Goal: Transaction & Acquisition: Purchase product/service

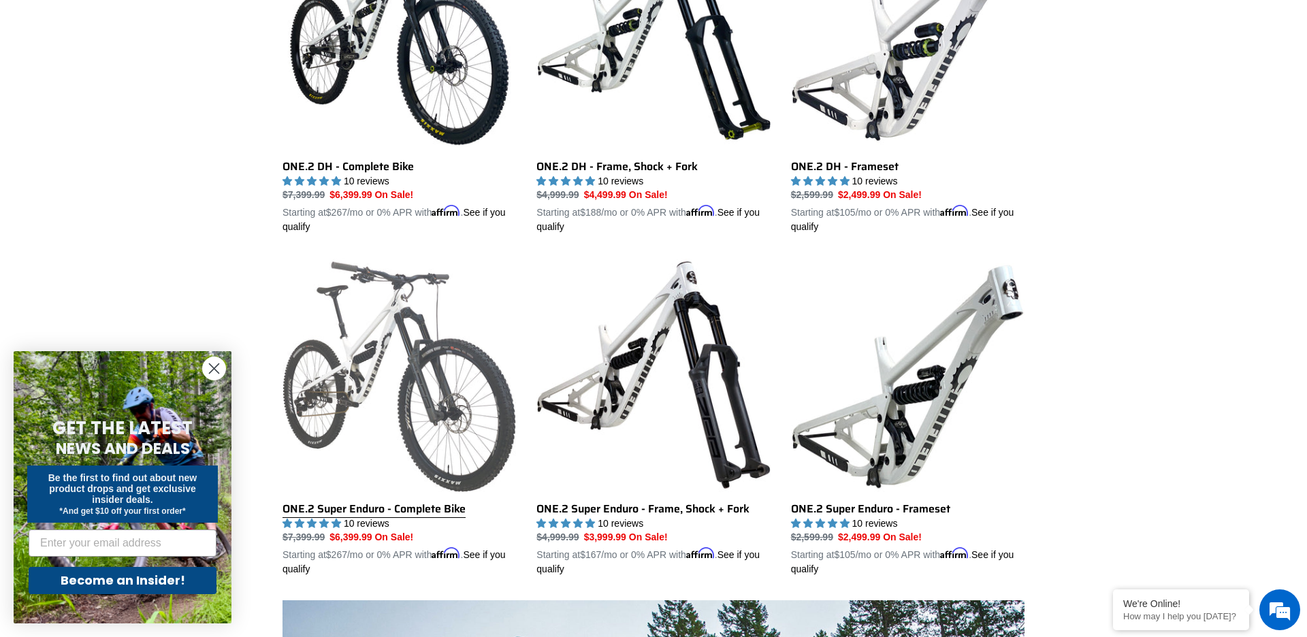
scroll to position [483, 0]
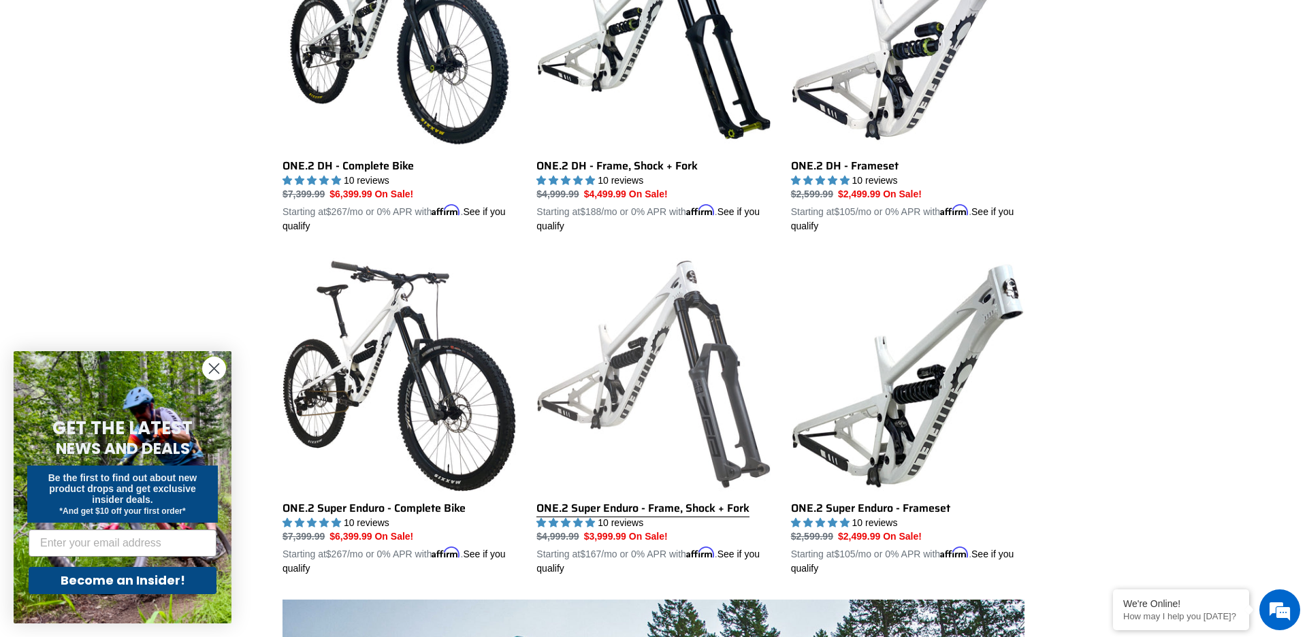
click at [648, 372] on link "ONE.2 Super Enduro - Frame, Shock + Fork" at bounding box center [652, 416] width 233 height 319
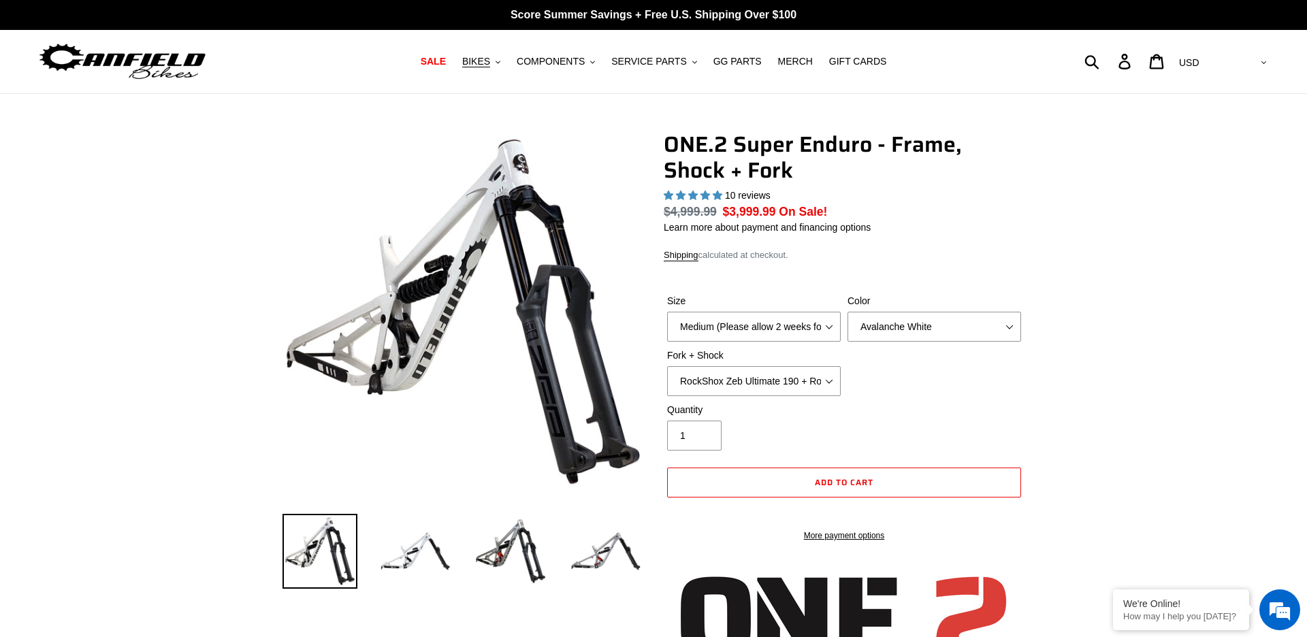
select select "highest-rating"
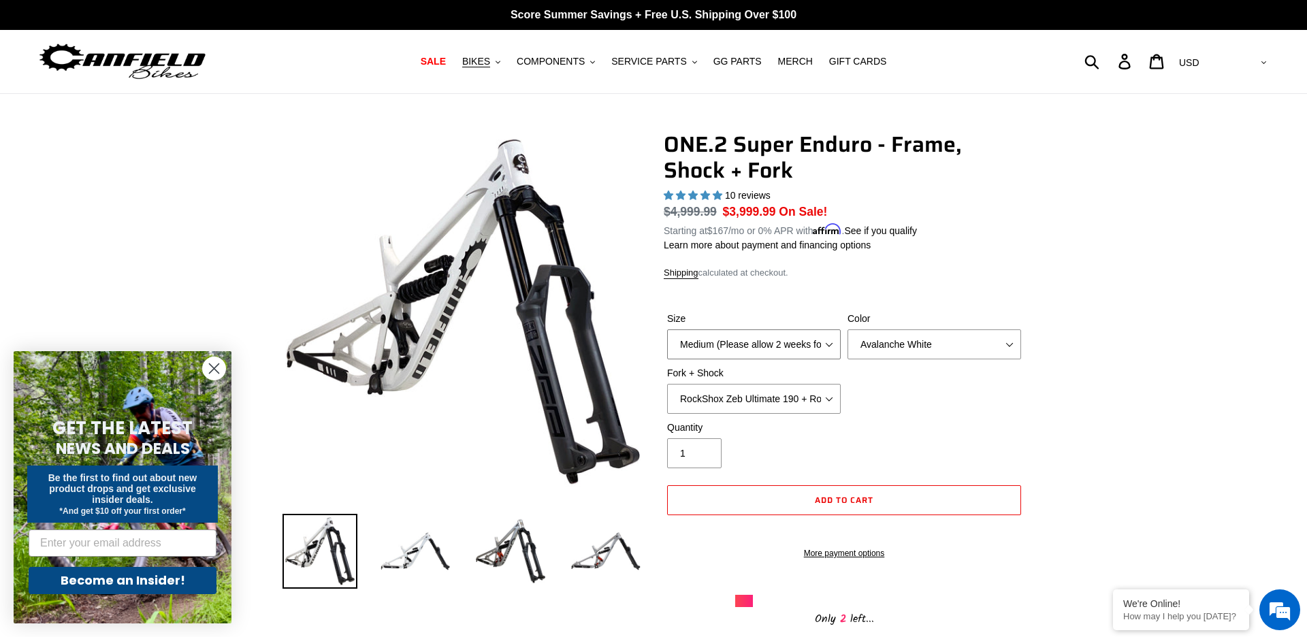
click at [743, 338] on select "Medium (Please allow 2 weeks for delivery) Large (Sold Out)" at bounding box center [754, 344] width 174 height 30
click at [946, 344] on select "Avalanche White Bentonite Grey" at bounding box center [934, 344] width 174 height 30
select select "Bentonite Grey"
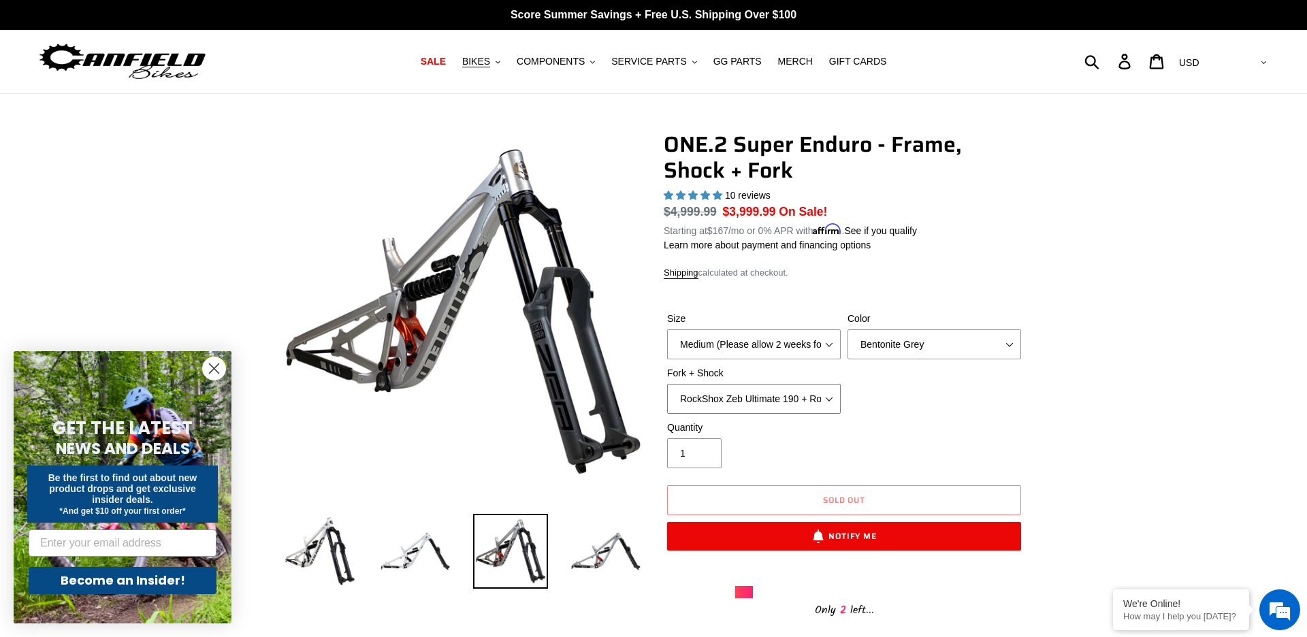
click at [790, 398] on select "RockShox Zeb Ultimate 190 + RockShox Vivid UltDH Coil 250x70" at bounding box center [754, 399] width 174 height 30
click at [815, 400] on select "RockShox Zeb Ultimate 190 + RockShox Vivid UltDH Coil 250x70" at bounding box center [754, 399] width 174 height 30
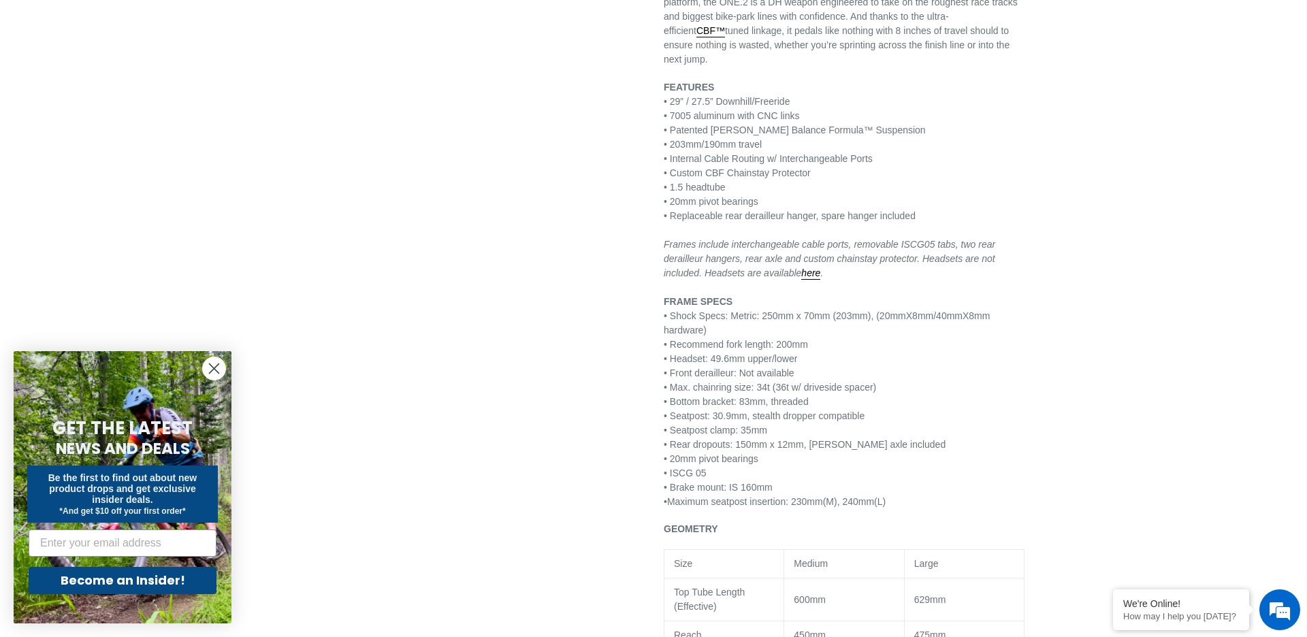
scroll to position [882, 0]
